Goal: Task Accomplishment & Management: Use online tool/utility

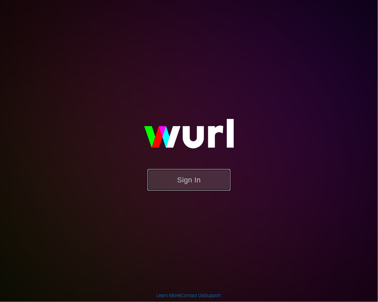
click at [205, 185] on button "Sign In" at bounding box center [189, 180] width 83 height 22
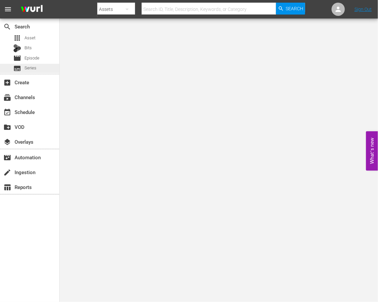
click at [43, 67] on div "subtitles Series" at bounding box center [29, 68] width 59 height 9
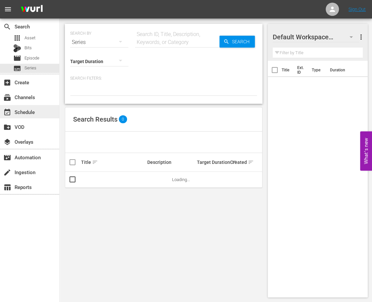
click at [38, 109] on div "event_available Schedule" at bounding box center [29, 111] width 59 height 13
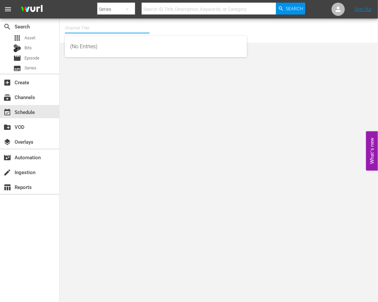
click at [81, 25] on input "text" at bounding box center [107, 28] width 85 height 16
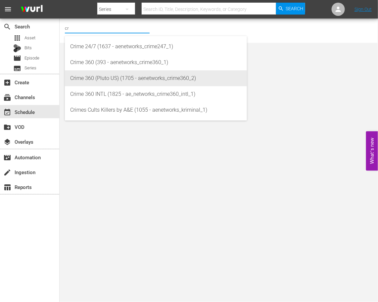
click at [113, 78] on div "Crime 360 (Pluto US) (1705 - aenetworks_crime360_2)" at bounding box center [155, 78] width 171 height 16
type input "Crime 360 (Pluto US) (1705 - aenetworks_crime360_2)"
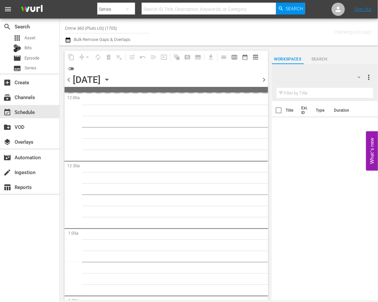
click at [111, 78] on icon "button" at bounding box center [106, 79] width 7 height 7
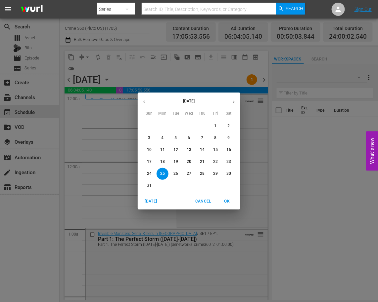
click at [233, 99] on button "button" at bounding box center [233, 102] width 13 height 13
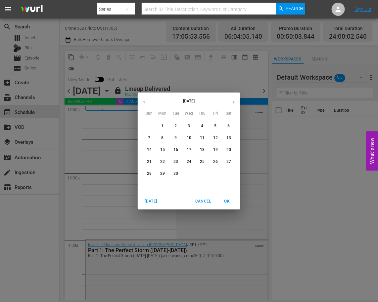
click at [148, 137] on p "7" at bounding box center [149, 138] width 2 height 6
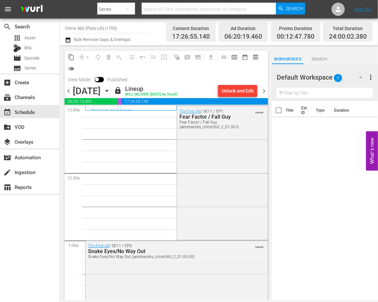
click at [37, 238] on div "search Search apps Asset Bits movie Episode subtitles Series add_box Create sub…" at bounding box center [30, 170] width 60 height 302
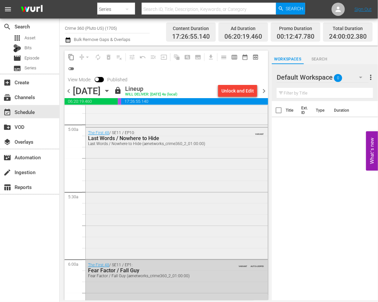
scroll to position [620, 0]
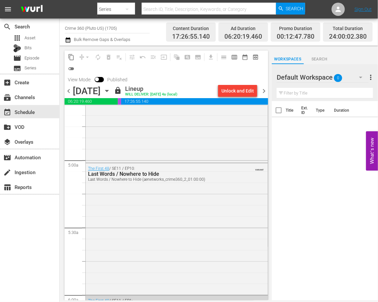
click at [103, 25] on input "Crime 360 (Pluto US) (1705)" at bounding box center [107, 28] width 85 height 16
drag, startPoint x: 101, startPoint y: 26, endPoint x: 106, endPoint y: 33, distance: 8.5
click at [106, 33] on input "Crime 360 (Pluto US) (1705)" at bounding box center [107, 28] width 85 height 16
click at [106, 29] on input "Crime 360 (Pluto US) (1705)" at bounding box center [107, 28] width 85 height 16
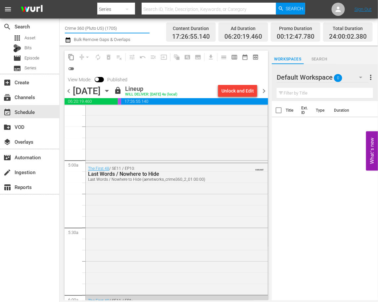
click at [105, 29] on input "Crime 360 (Pluto US) (1705)" at bounding box center [107, 28] width 85 height 16
drag, startPoint x: 74, startPoint y: 31, endPoint x: 50, endPoint y: 32, distance: 24.5
click at [60, 0] on div "search Search apps Asset Bits movie Episode subtitles Series add_box Create sub…" at bounding box center [219, 0] width 318 height 0
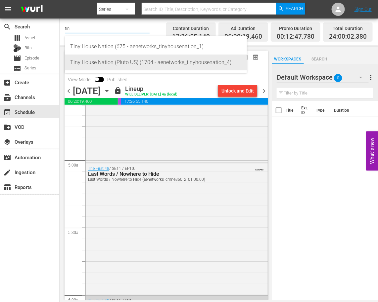
click at [112, 59] on div "Tiny House Nation (Pluto US) (1704 - aenetworks_tinyhousenation_4)" at bounding box center [155, 63] width 171 height 16
type input "Tiny House Nation (Pluto US) (1704 - aenetworks_tinyhousenation_4)"
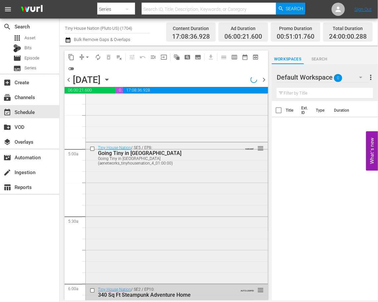
scroll to position [662, 0]
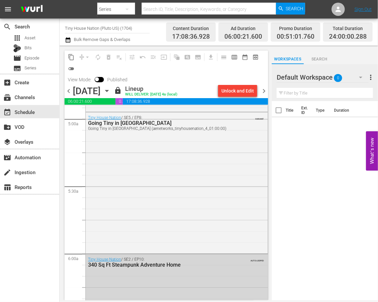
click at [115, 25] on input "Tiny House Nation (Pluto US) (1704)" at bounding box center [107, 28] width 85 height 16
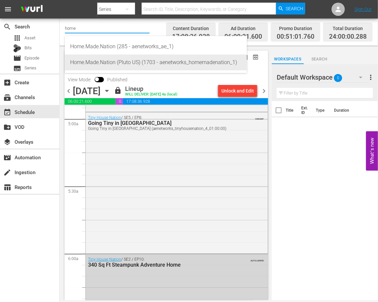
click at [113, 61] on div "Home.Made.Nation (Pluto US) (1703 - aenetworks_homemadenation_1)" at bounding box center [155, 63] width 171 height 16
type input "Home.Made.Nation (Pluto US) (1703 - aenetworks_homemadenation_1)"
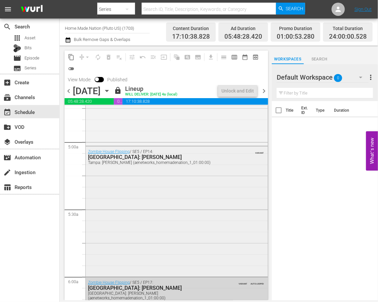
scroll to position [669, 0]
